Goal: Task Accomplishment & Management: Manage account settings

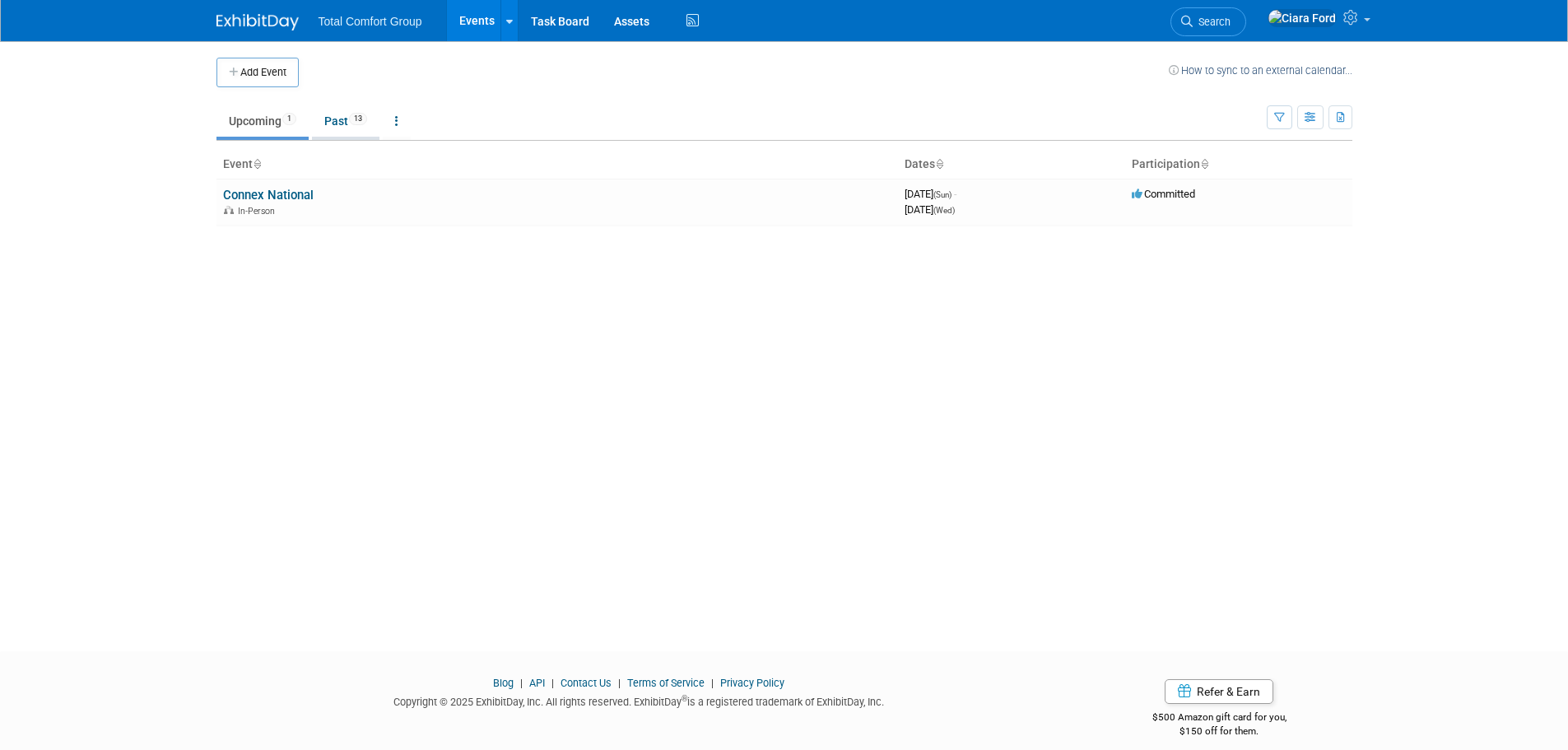
click at [330, 119] on link "Past 13" at bounding box center [346, 121] width 68 height 31
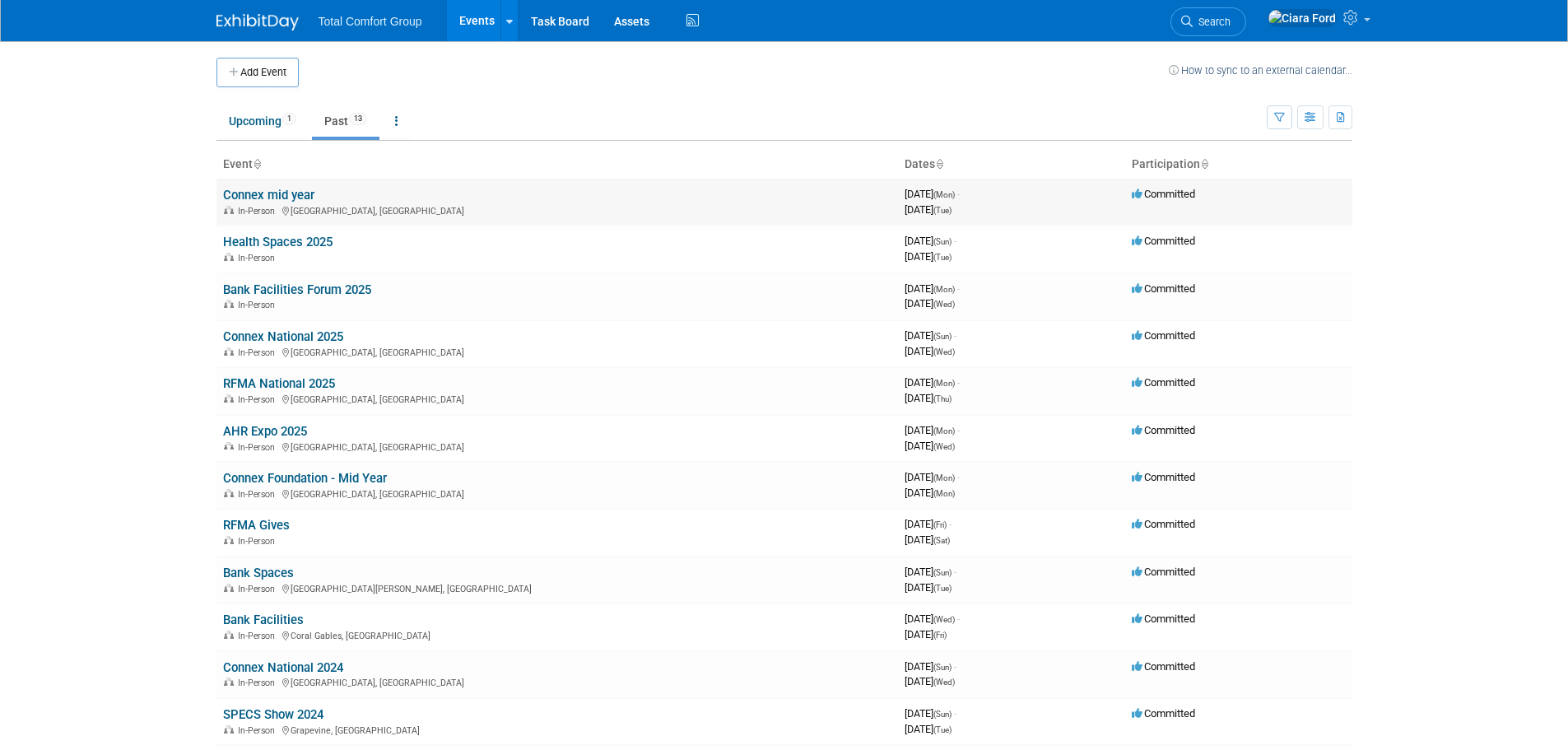
click at [276, 193] on link "Connex mid year" at bounding box center [268, 195] width 91 height 15
click at [277, 124] on link "Upcoming 1" at bounding box center [262, 121] width 92 height 31
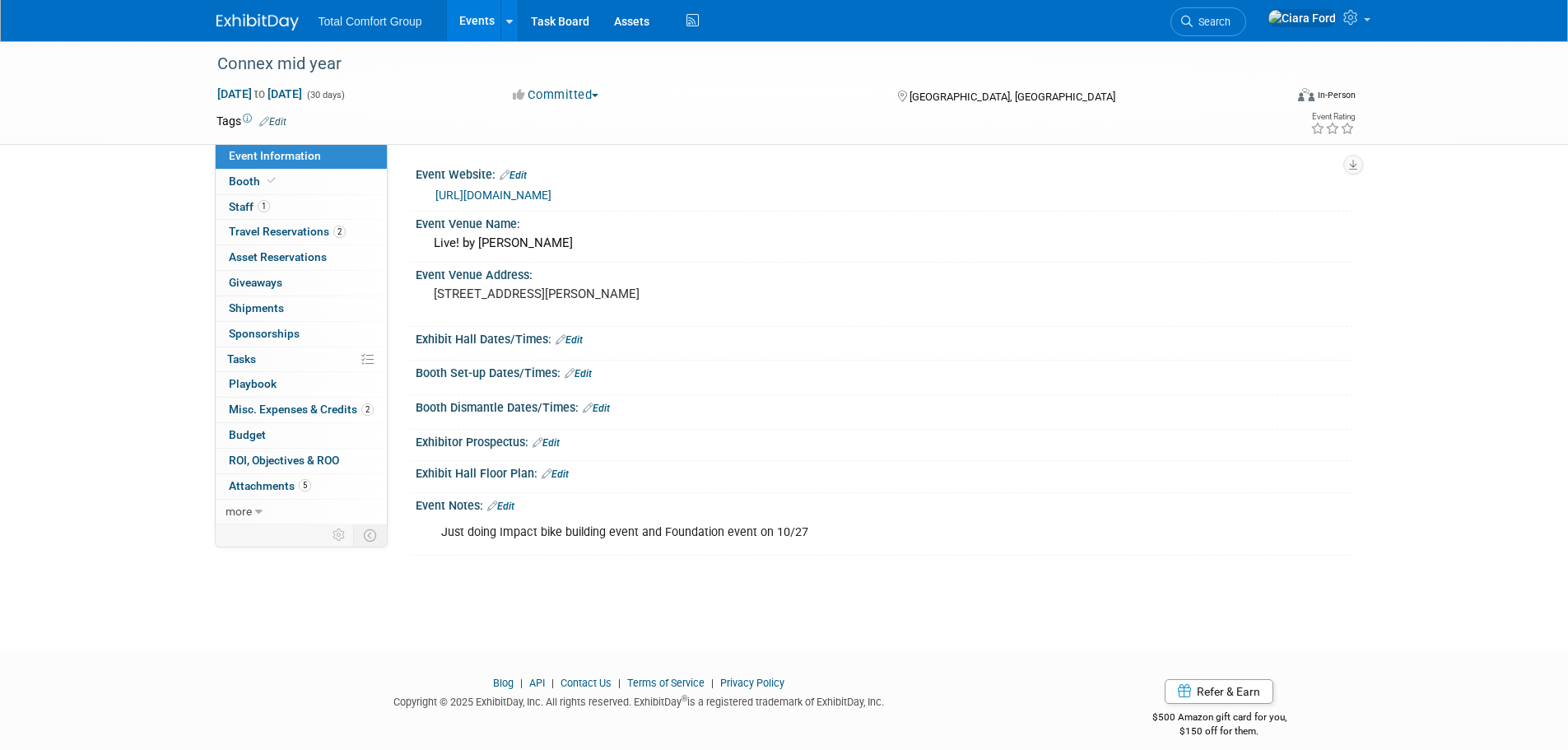
click at [268, 120] on icon at bounding box center [264, 121] width 10 height 10
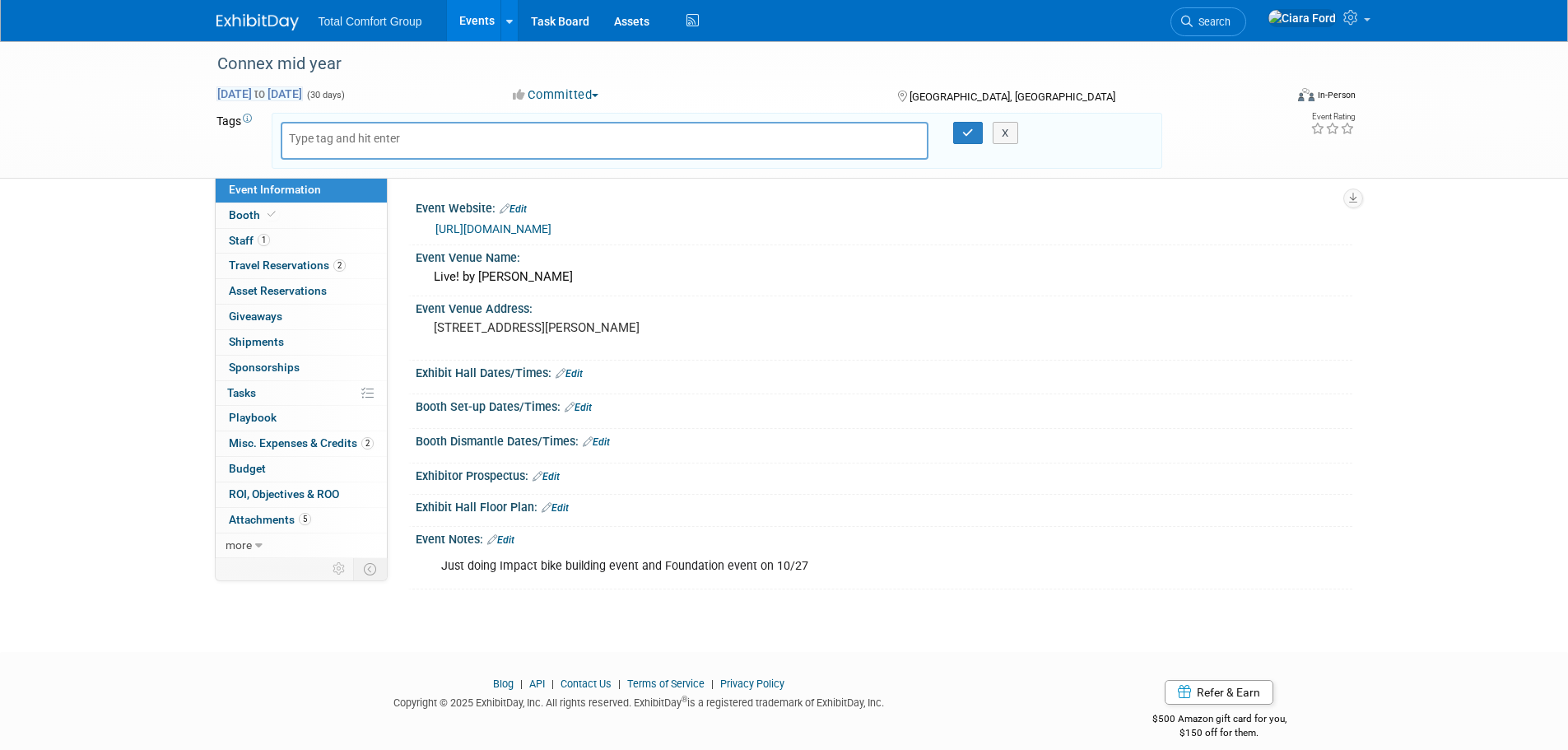
click at [255, 91] on span "Sep 1, 2025 to Sep 30, 2025" at bounding box center [259, 94] width 87 height 15
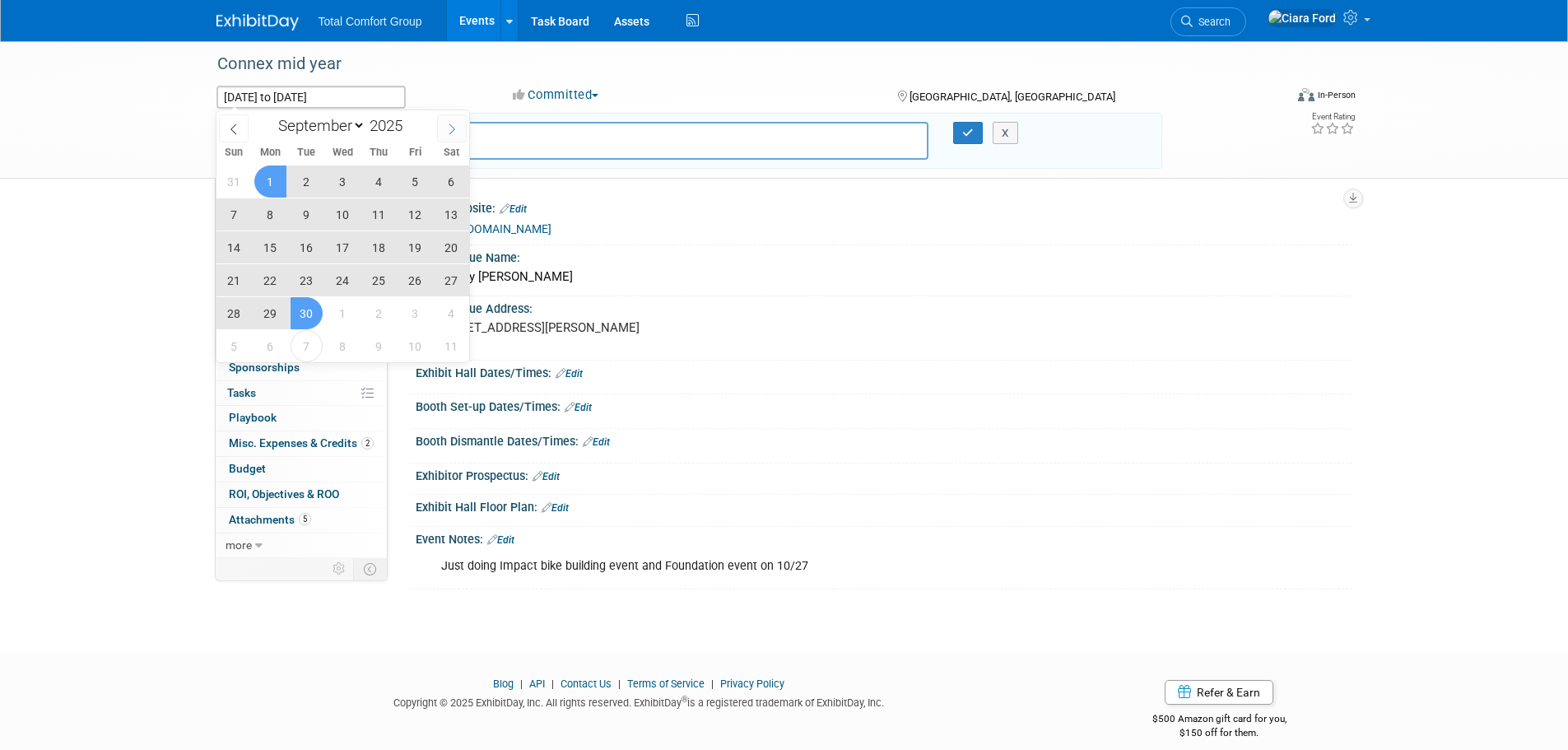
click at [445, 125] on span at bounding box center [451, 128] width 30 height 28
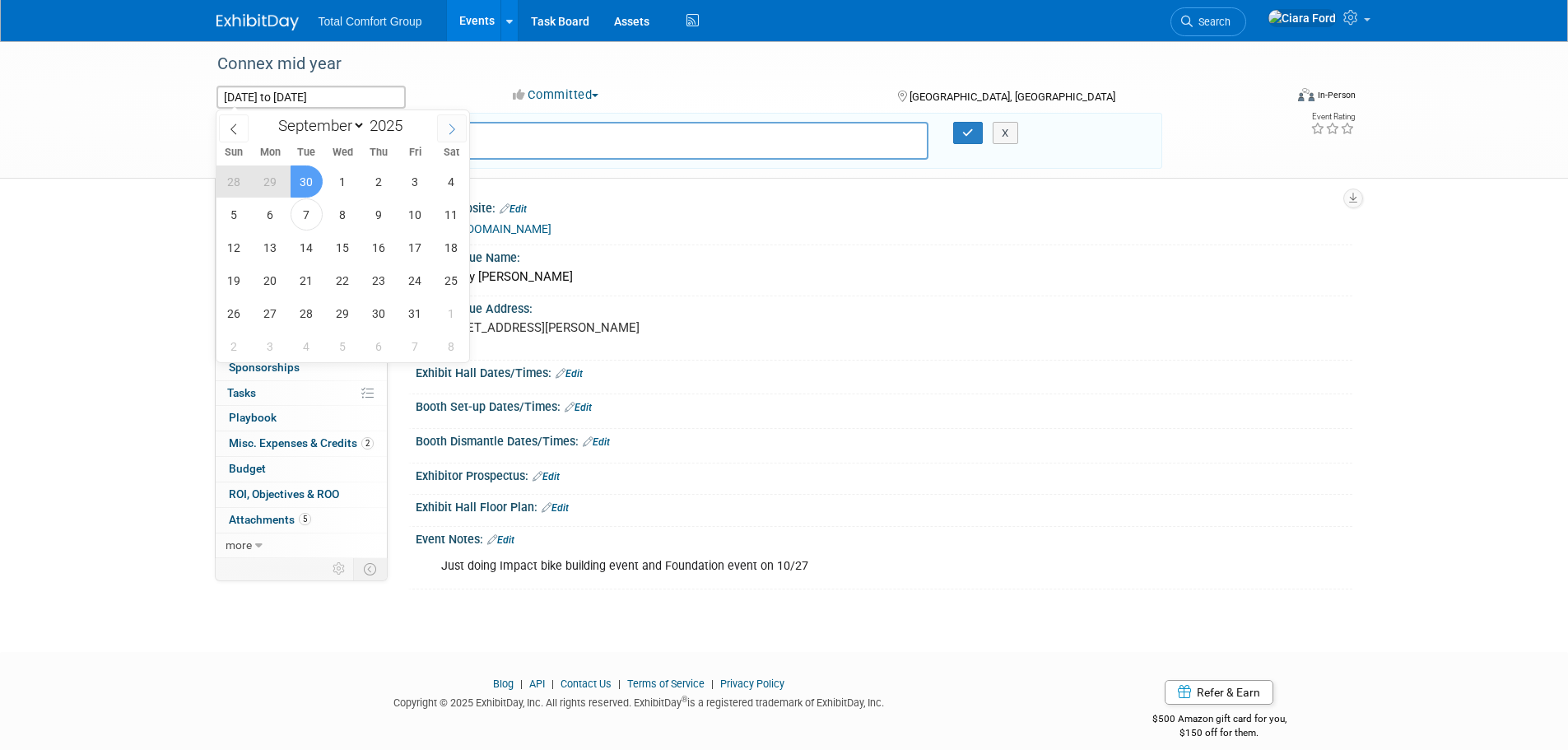
select select "9"
click at [244, 314] on span "26" at bounding box center [234, 313] width 32 height 32
type input "Oct 26, 2025"
click at [308, 316] on span "28" at bounding box center [307, 313] width 32 height 32
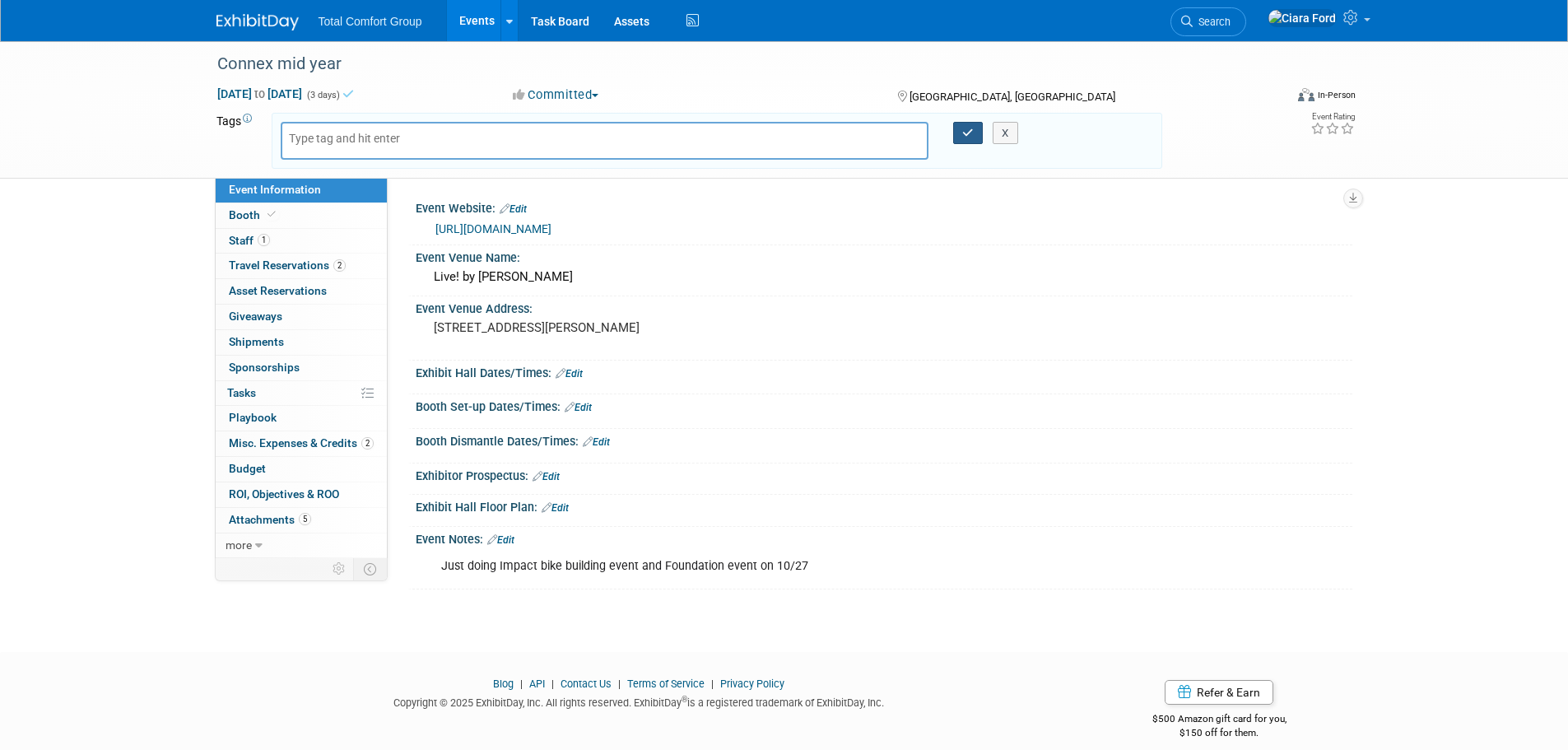
click at [969, 137] on icon "button" at bounding box center [968, 132] width 11 height 10
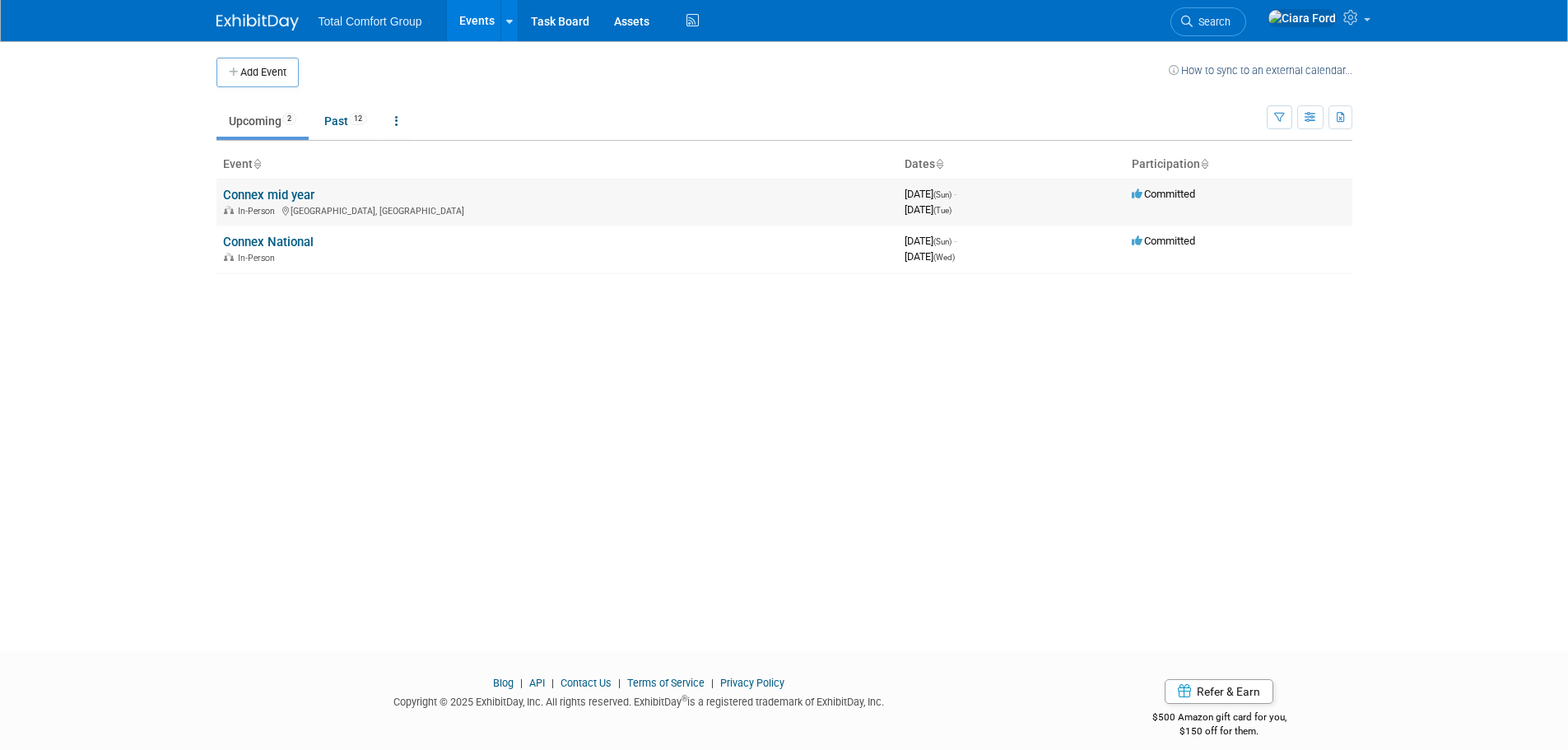
click at [296, 192] on link "Connex mid year" at bounding box center [268, 195] width 91 height 15
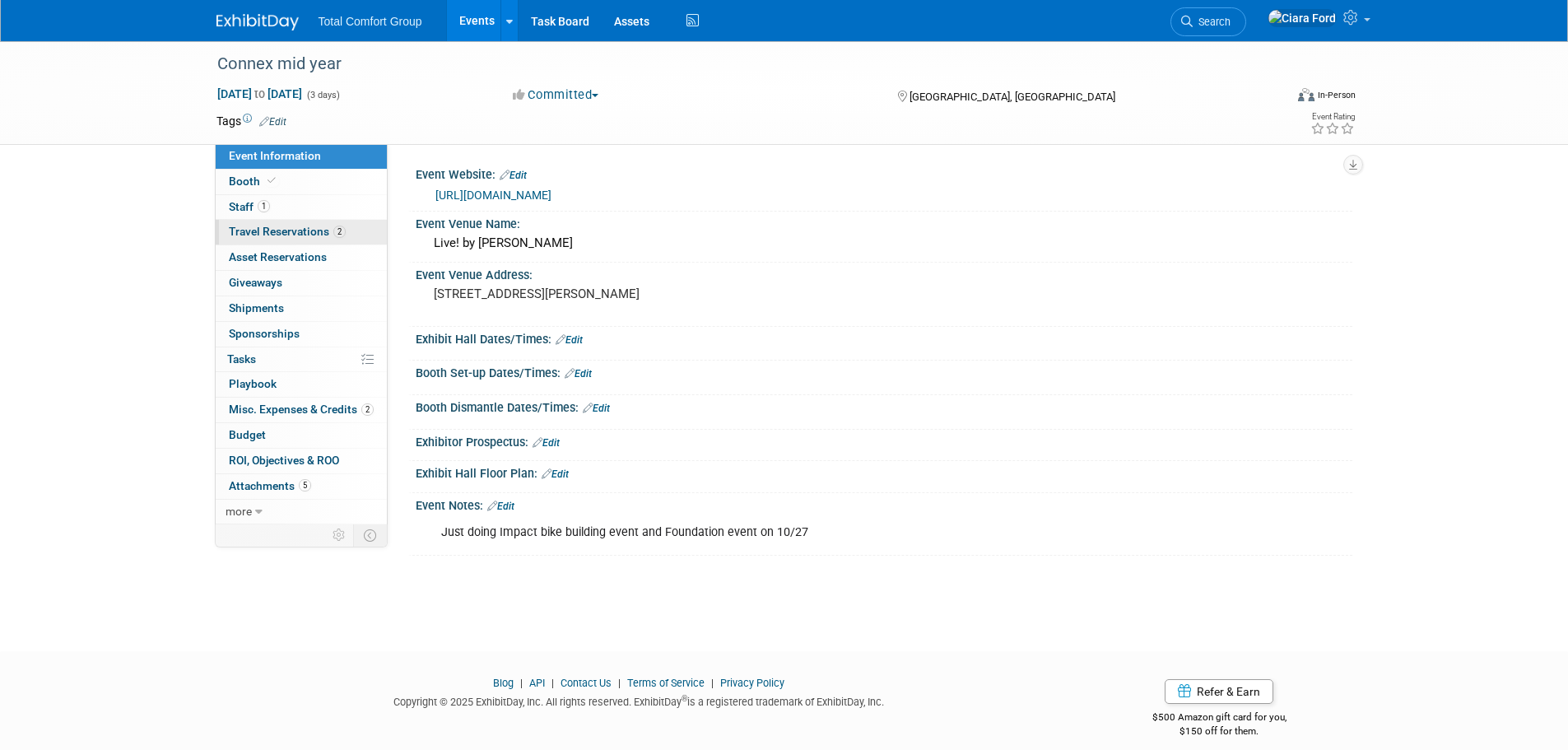
click at [314, 236] on span "Travel Reservations 2" at bounding box center [287, 231] width 117 height 13
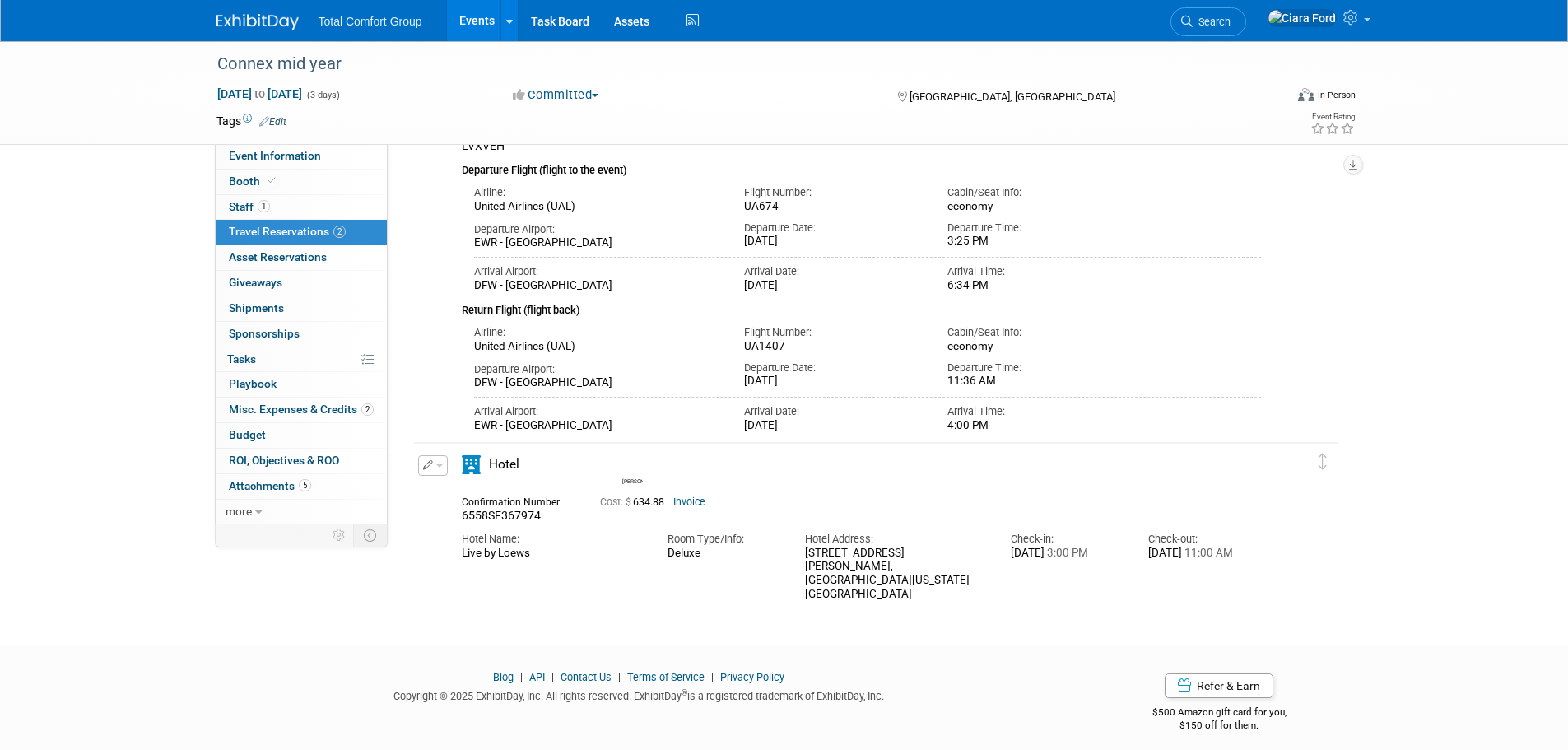
scroll to position [153, 0]
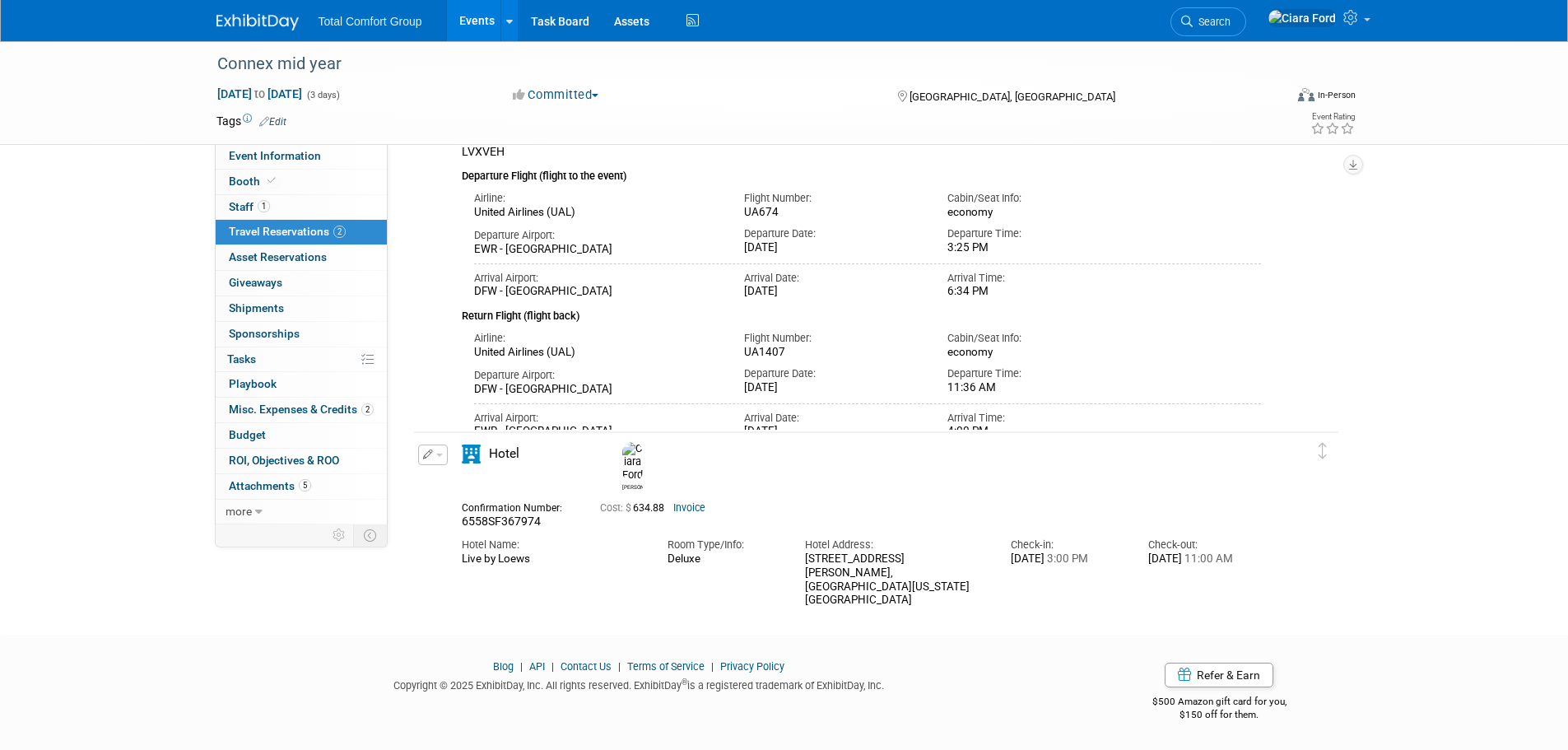
click at [430, 455] on icon "button" at bounding box center [427, 454] width 10 height 10
click at [692, 502] on link "Invoice" at bounding box center [689, 507] width 32 height 11
